Goal: Task Accomplishment & Management: Complete application form

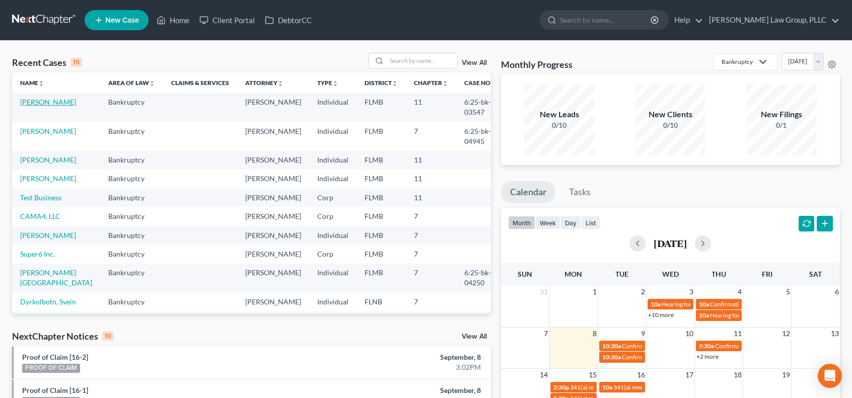
click at [53, 103] on link "[PERSON_NAME]" at bounding box center [48, 102] width 56 height 9
select select "0"
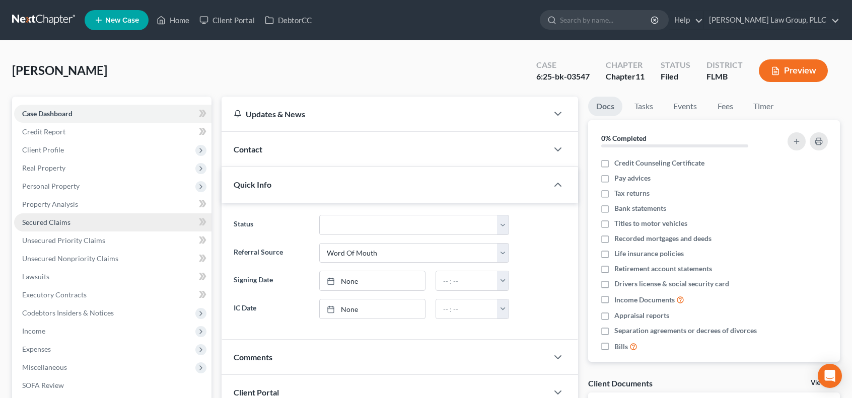
scroll to position [161, 0]
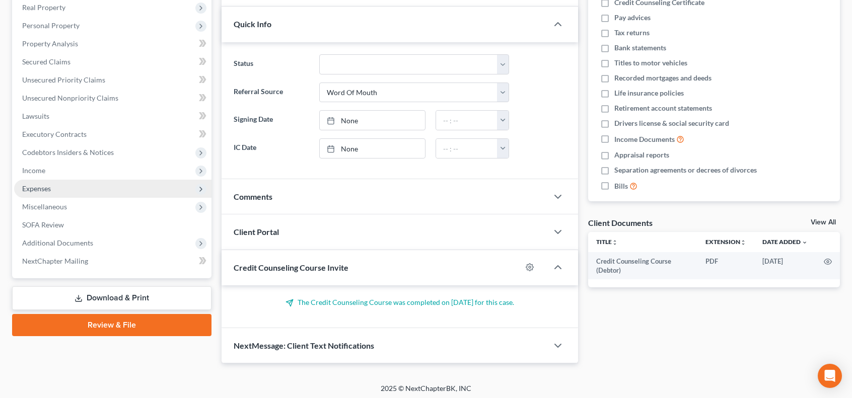
click at [86, 191] on span "Expenses" at bounding box center [112, 189] width 197 height 18
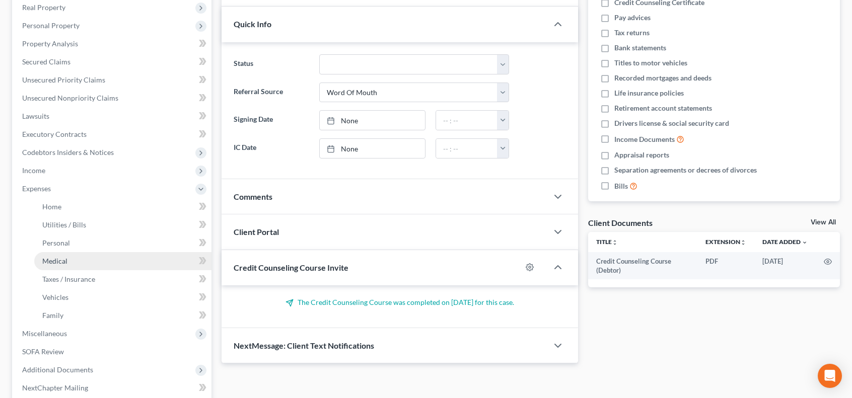
click at [90, 260] on link "Medical" at bounding box center [122, 261] width 177 height 18
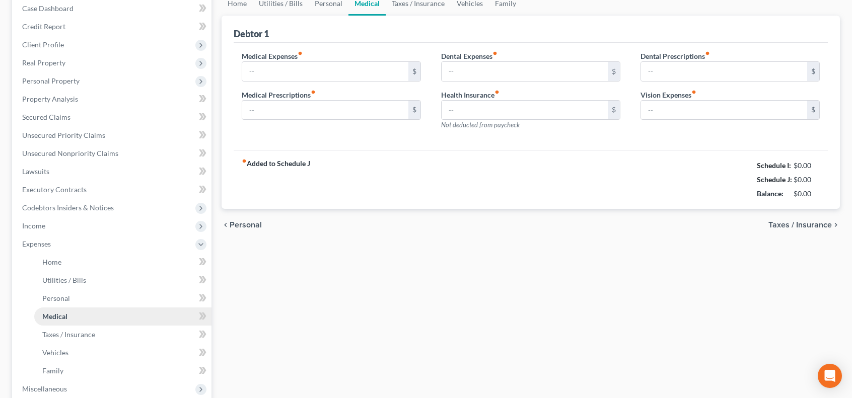
type input "4,667.00"
type input "0.00"
type input "30.00"
type input "500.00"
type input "0.00"
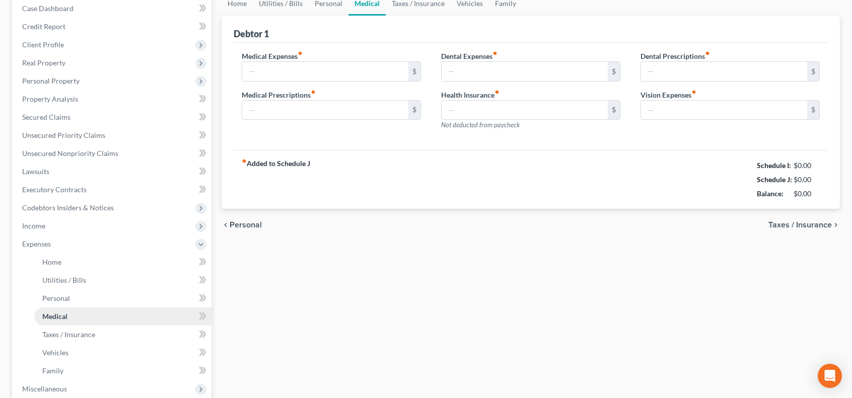
type input "0.00"
